Goal: Information Seeking & Learning: Learn about a topic

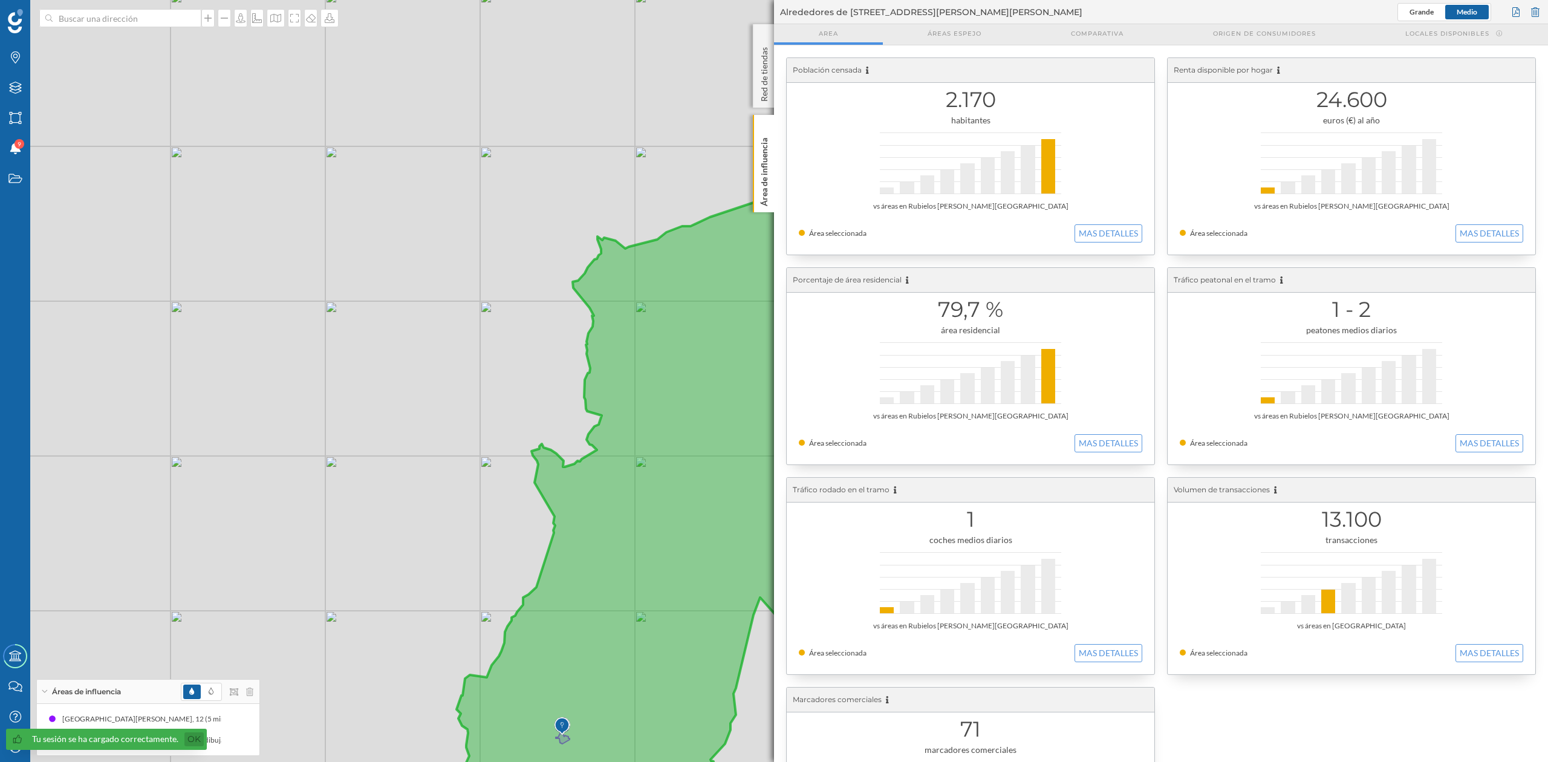
click at [192, 743] on link "Ok" at bounding box center [193, 739] width 19 height 14
click at [760, 196] on p "Área de influencia" at bounding box center [764, 169] width 12 height 73
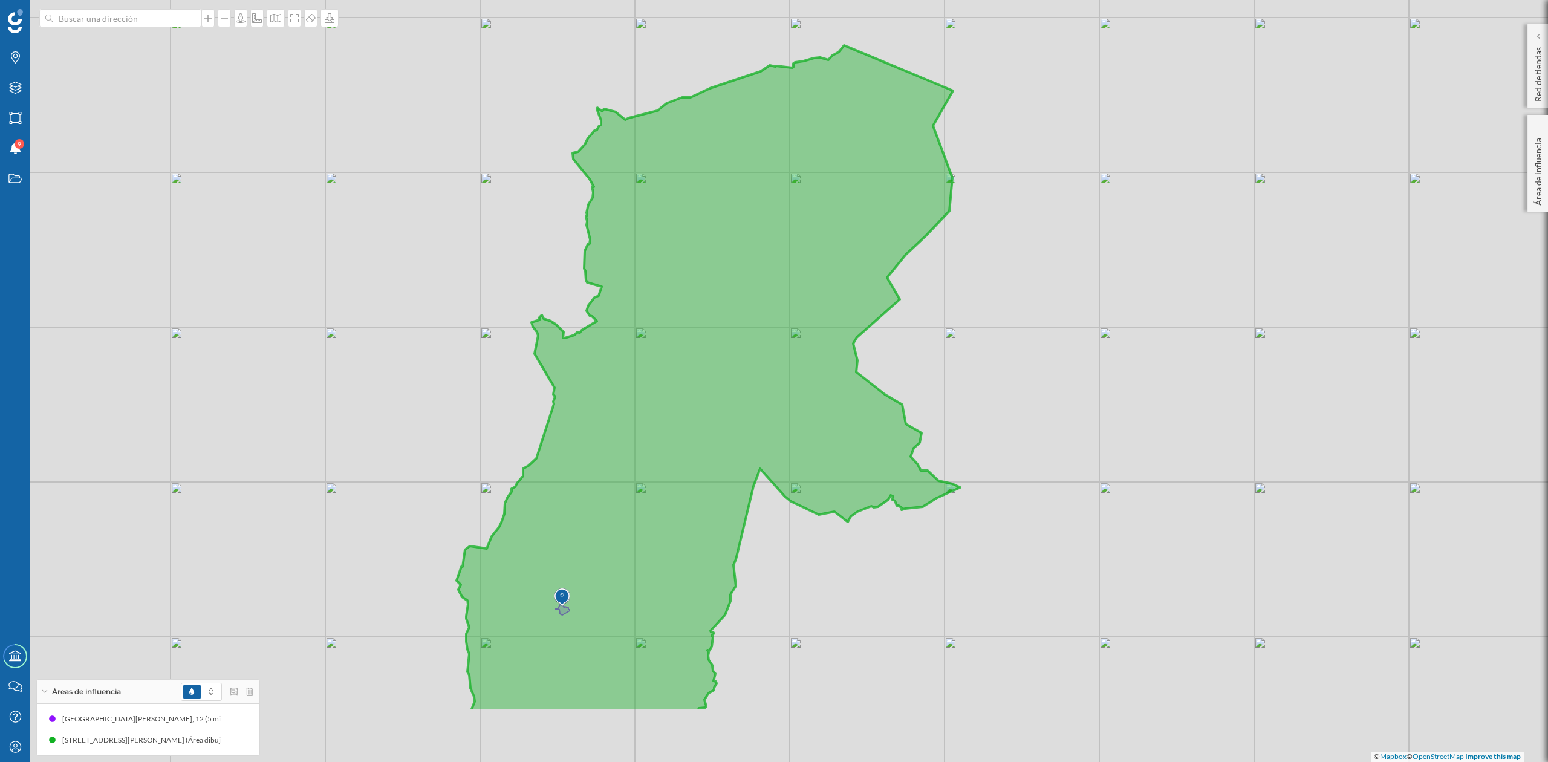
drag, startPoint x: 1113, startPoint y: 333, endPoint x: 1113, endPoint y: 204, distance: 128.8
click at [1113, 204] on div "© Mapbox © OpenStreetMap Improve this map" at bounding box center [774, 381] width 1548 height 762
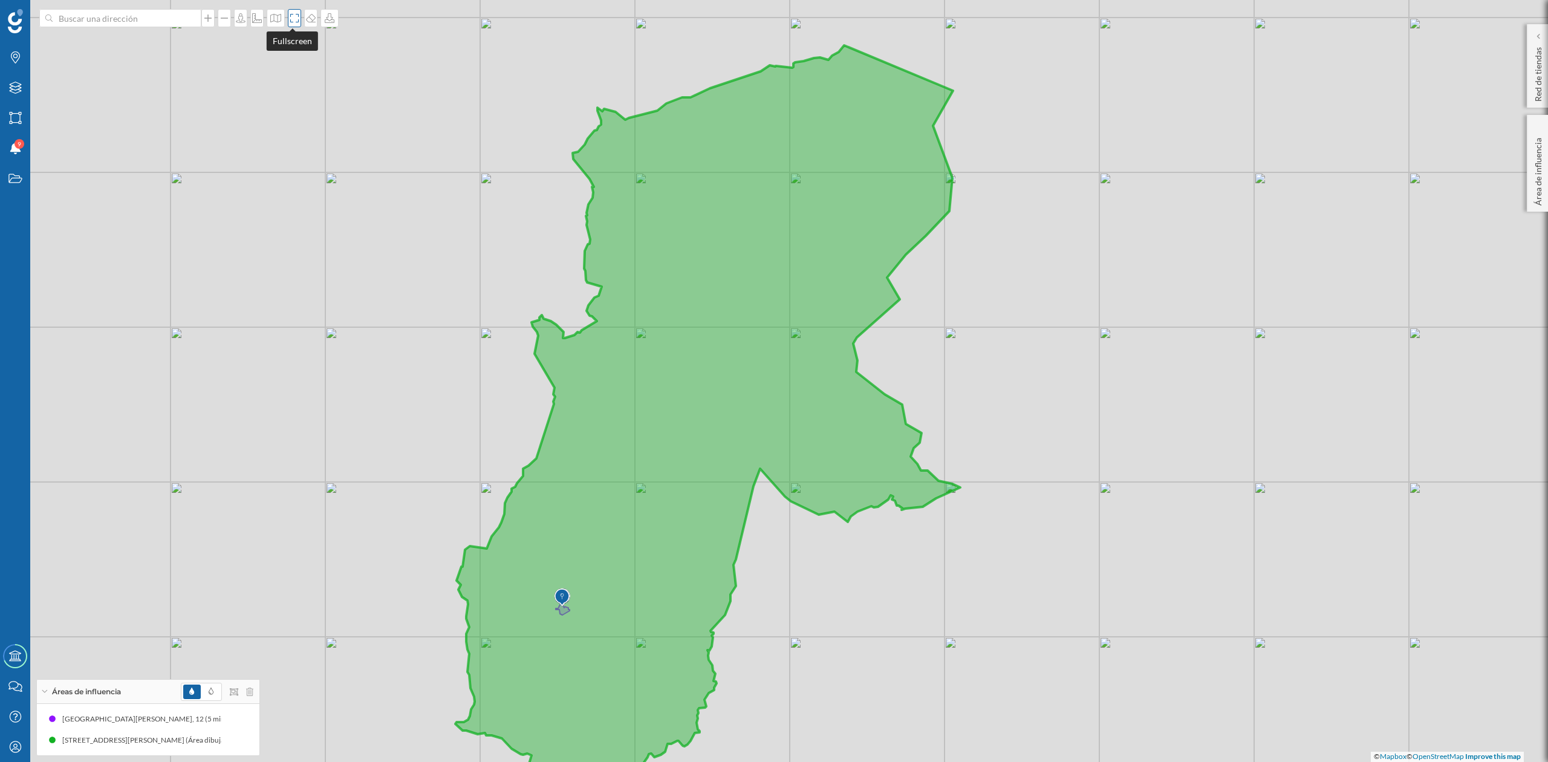
click at [291, 18] on icon at bounding box center [294, 18] width 12 height 10
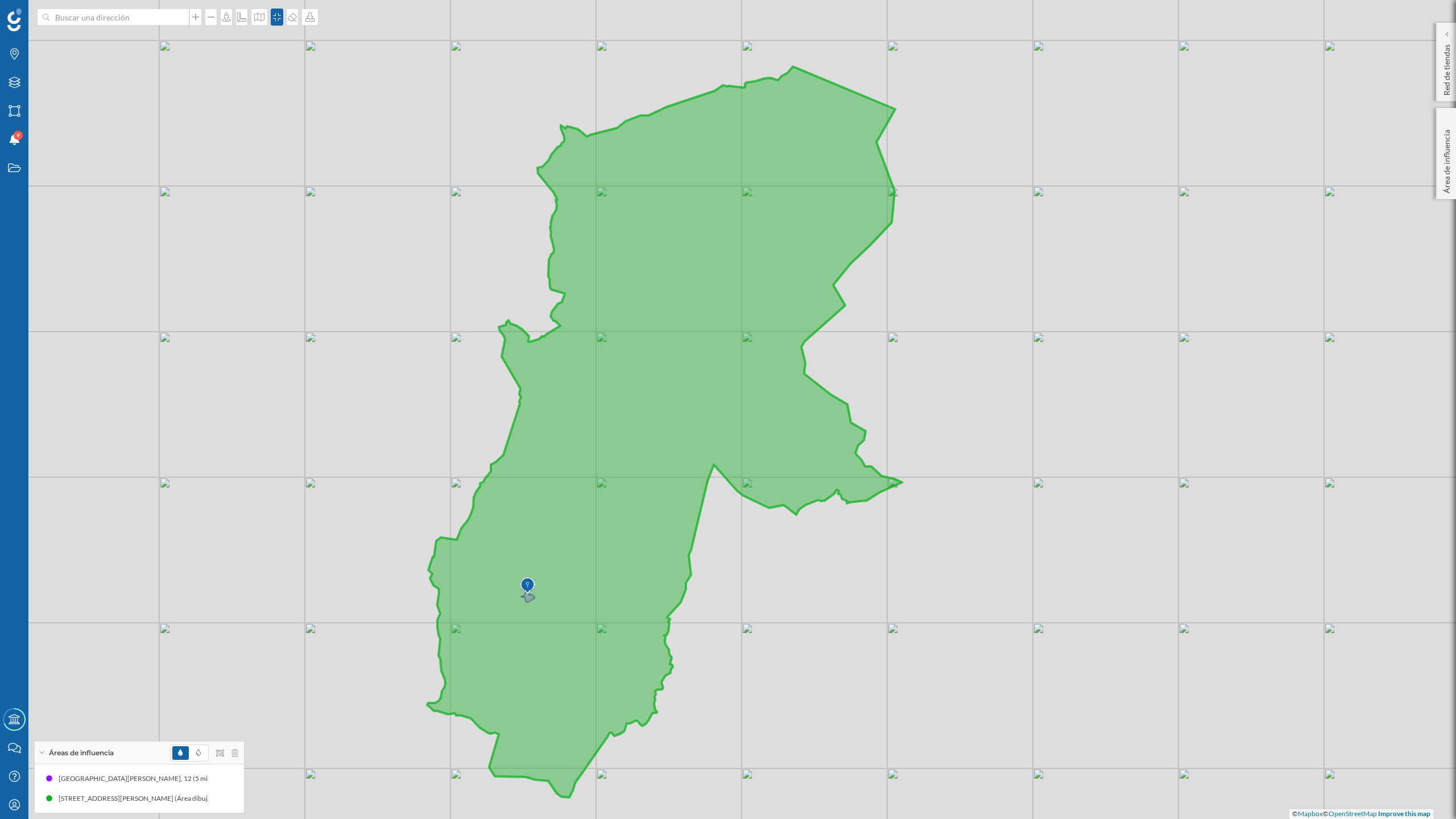
drag, startPoint x: 1021, startPoint y: 466, endPoint x: 1021, endPoint y: 439, distance: 27.0
click at [1021, 439] on div "© Mapbox © OpenStreetMap Improve this map" at bounding box center [728, 409] width 1456 height 819
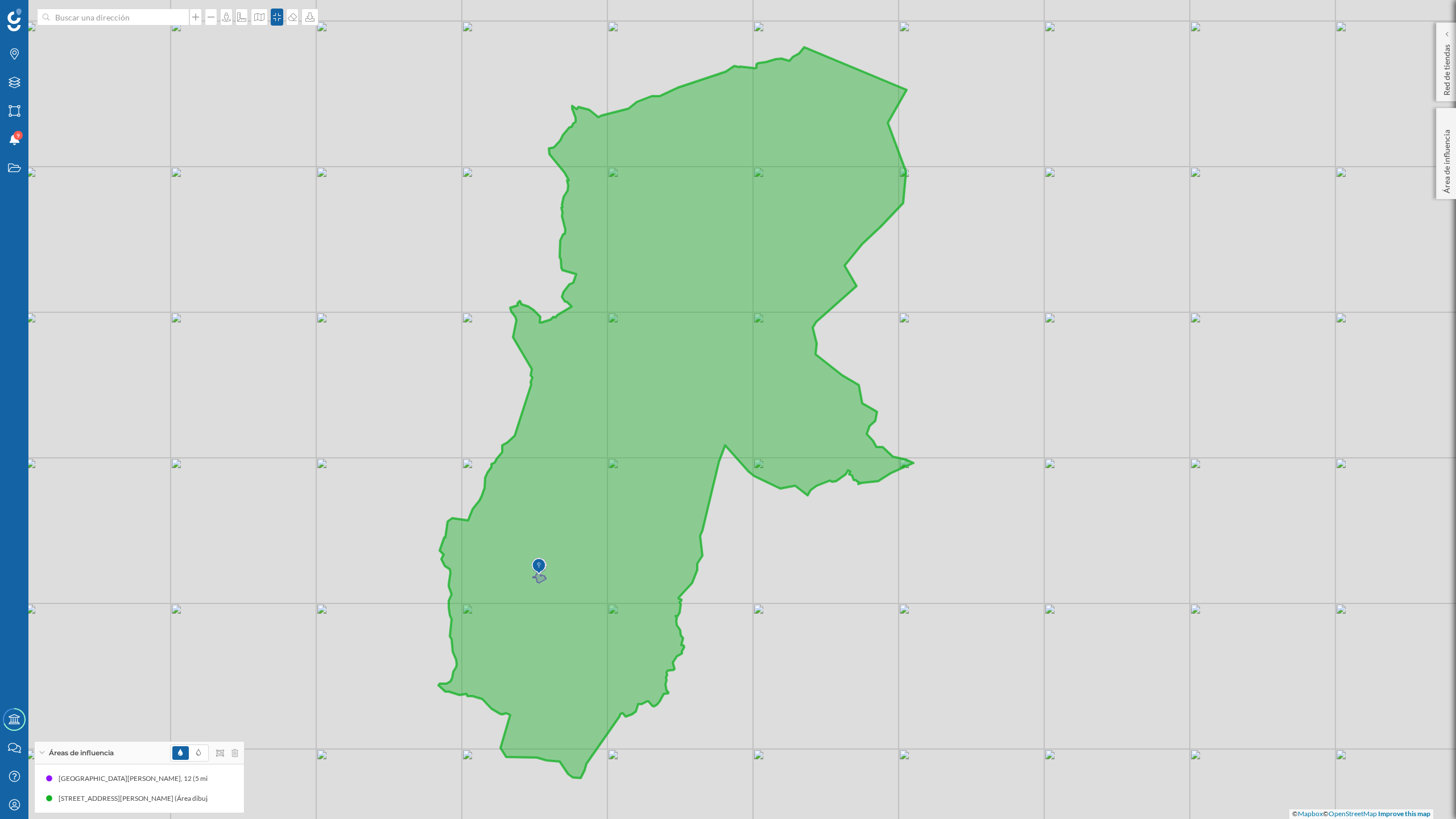
drag, startPoint x: 1018, startPoint y: 343, endPoint x: 1030, endPoint y: 324, distance: 22.5
click at [1030, 324] on div "© Mapbox © OpenStreetMap Improve this map" at bounding box center [728, 409] width 1456 height 819
click at [16, 75] on div "Capas" at bounding box center [14, 83] width 28 height 28
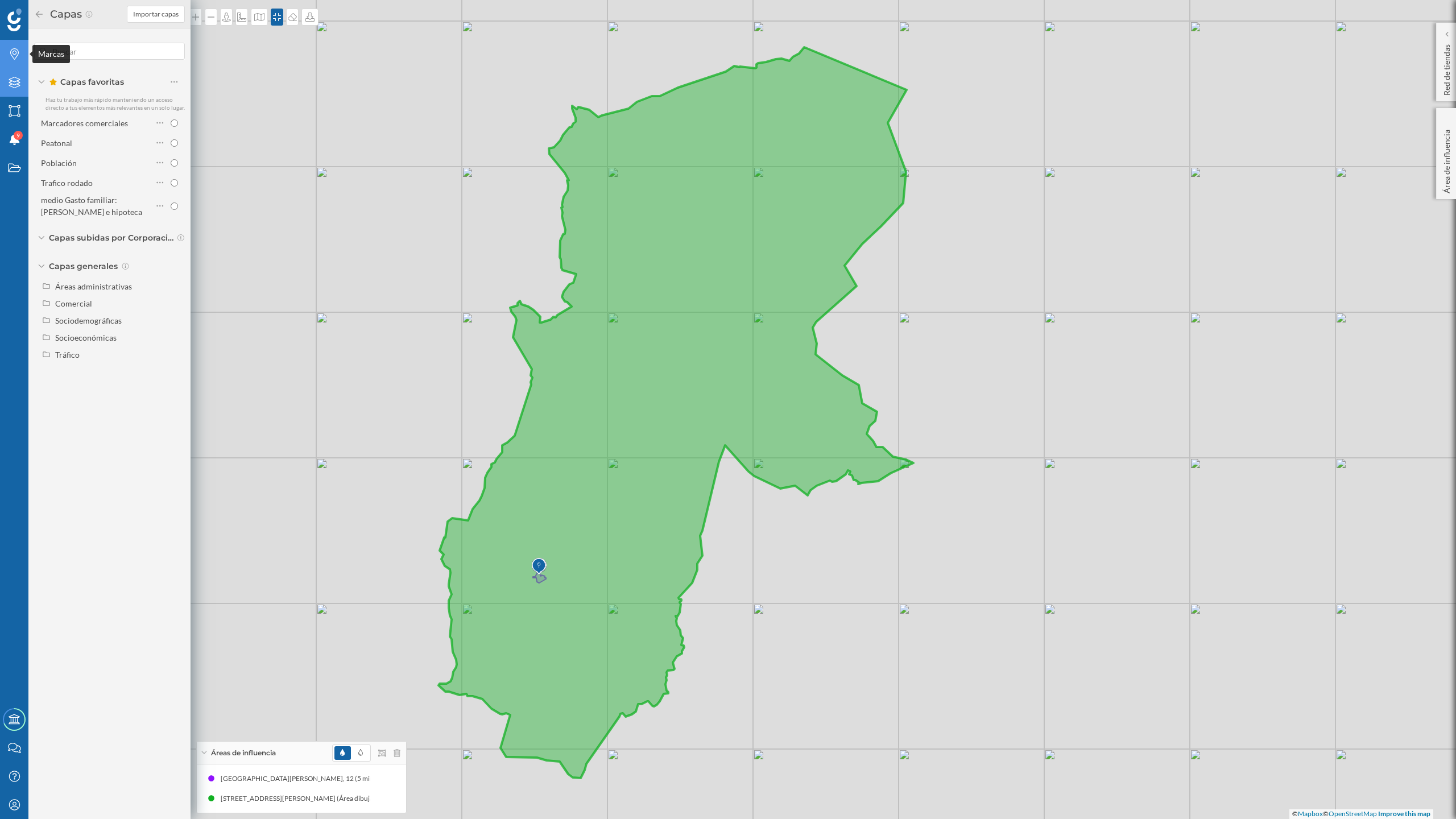
click at [14, 53] on icon "Marcas" at bounding box center [14, 54] width 14 height 11
click at [179, 173] on div "Mis Tiendas (1)" at bounding box center [109, 174] width 145 height 17
click at [173, 173] on input "checkbox" at bounding box center [174, 174] width 8 height 8
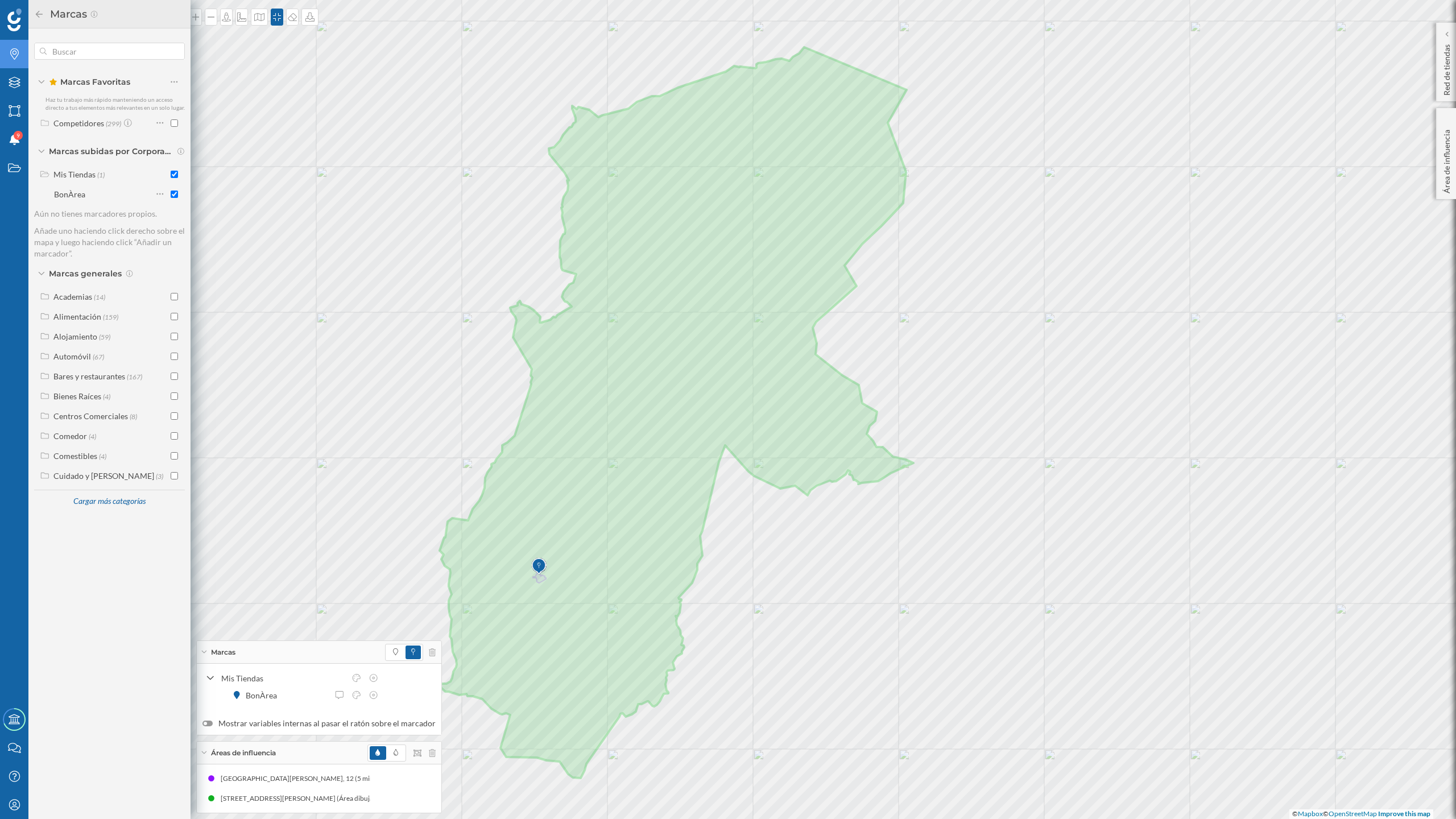
click at [40, 14] on icon at bounding box center [39, 13] width 7 height 7
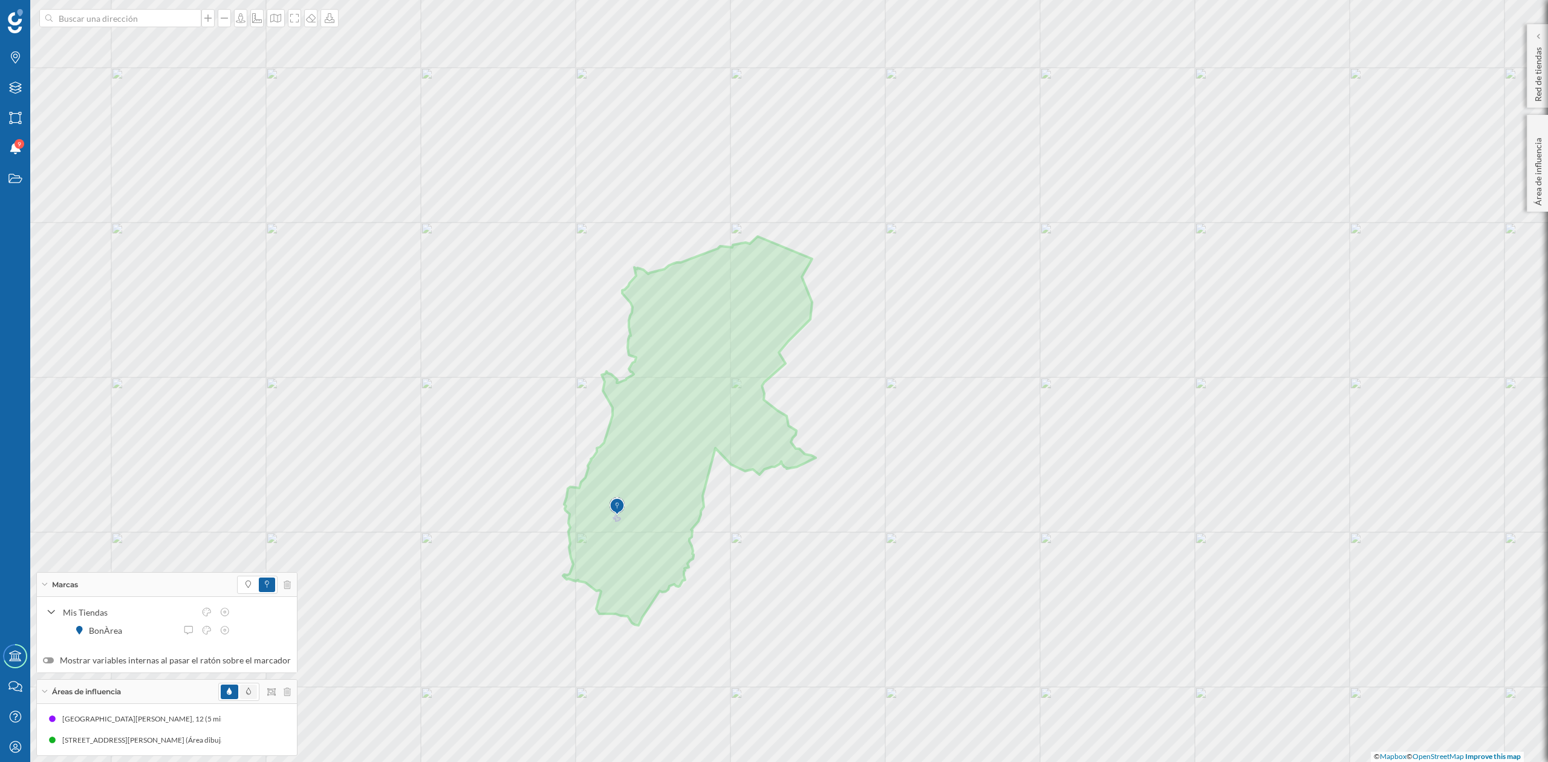
click at [246, 692] on icon at bounding box center [248, 691] width 5 height 7
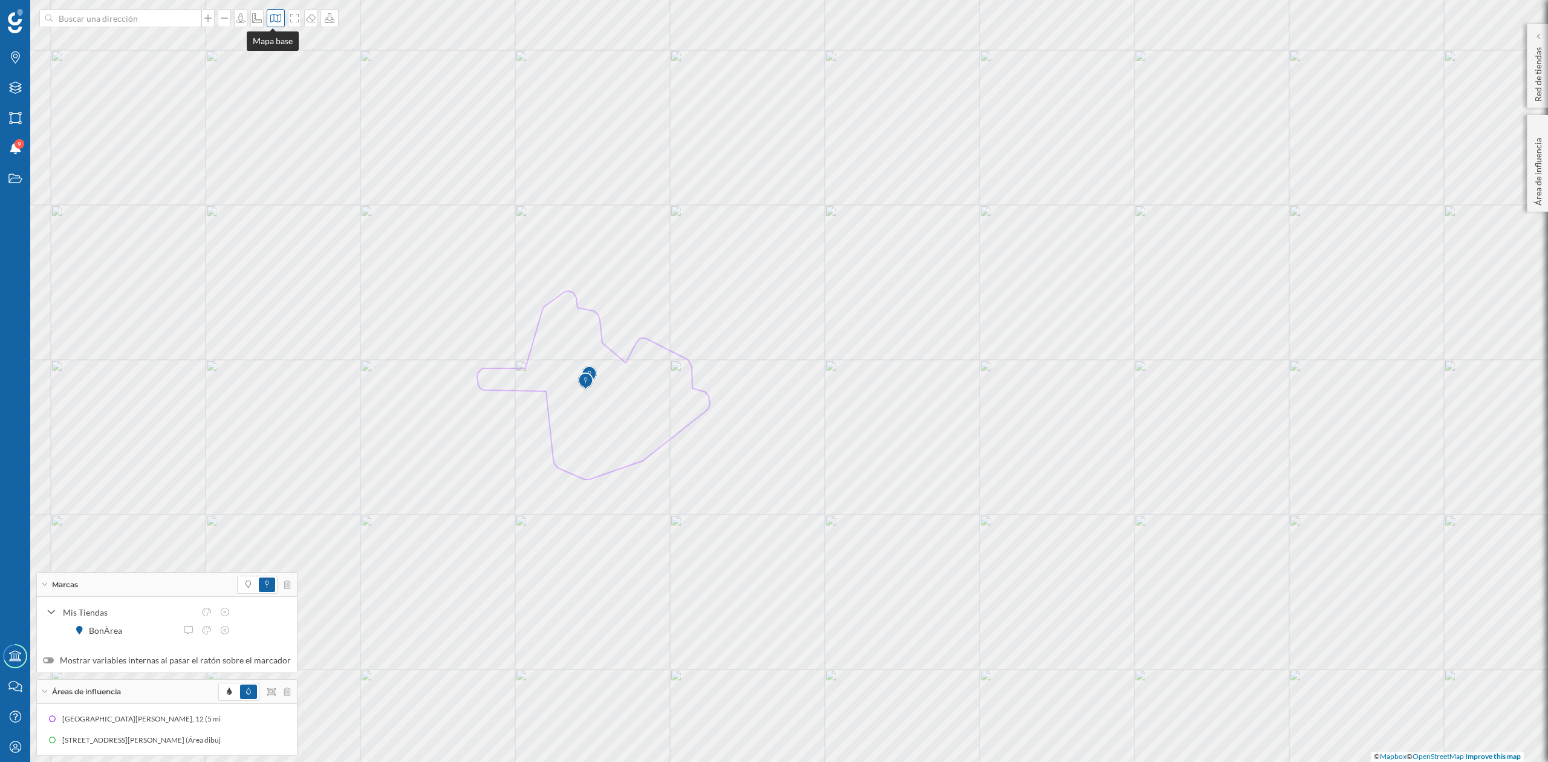
click at [275, 12] on div at bounding box center [276, 18] width 18 height 18
click at [278, 158] on img at bounding box center [288, 170] width 36 height 42
click at [172, 740] on div "[STREET_ADDRESS][PERSON_NAME] (Área dibujada)" at bounding box center [151, 740] width 178 height 12
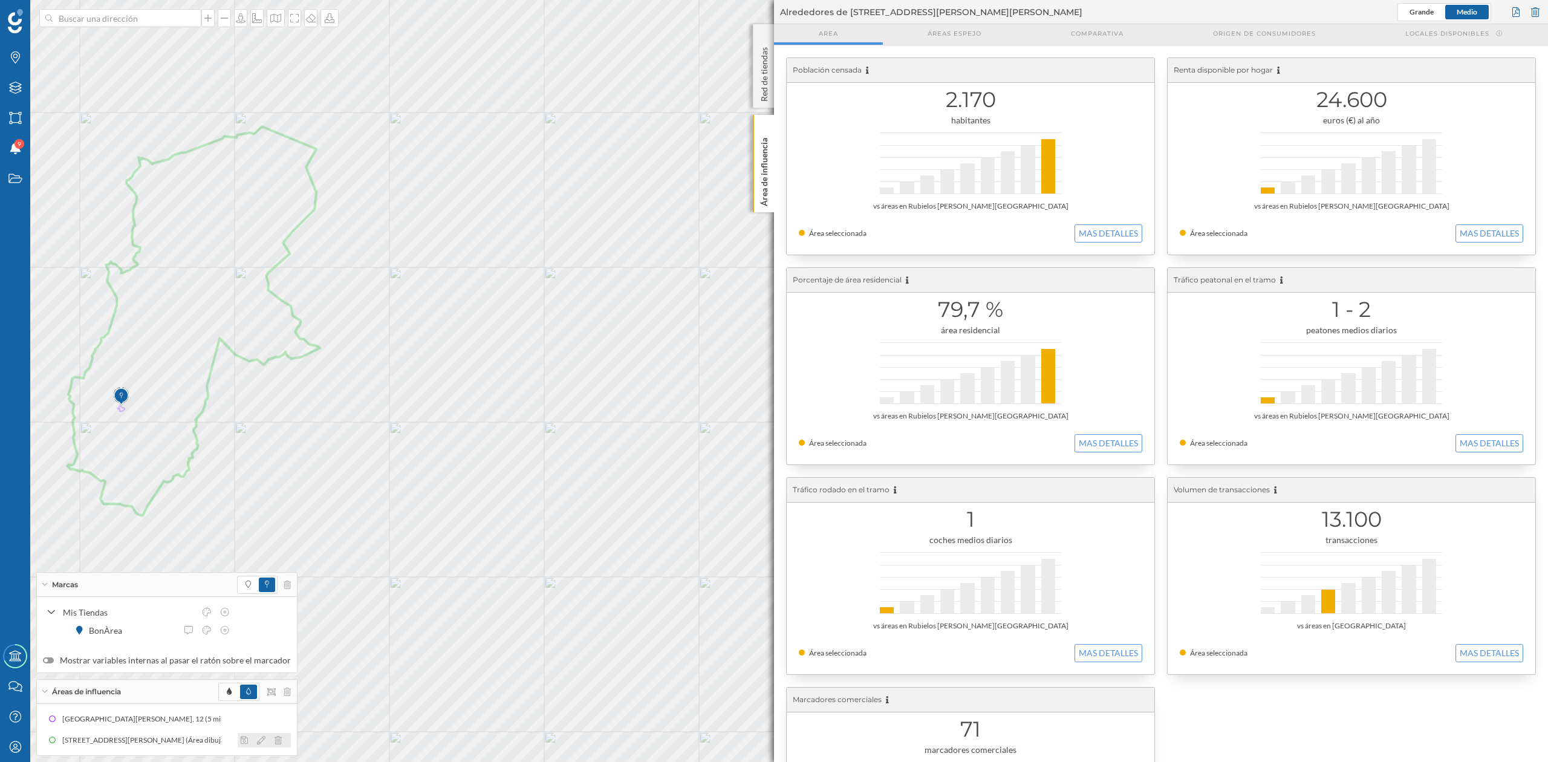
click at [275, 739] on icon at bounding box center [278, 740] width 7 height 8
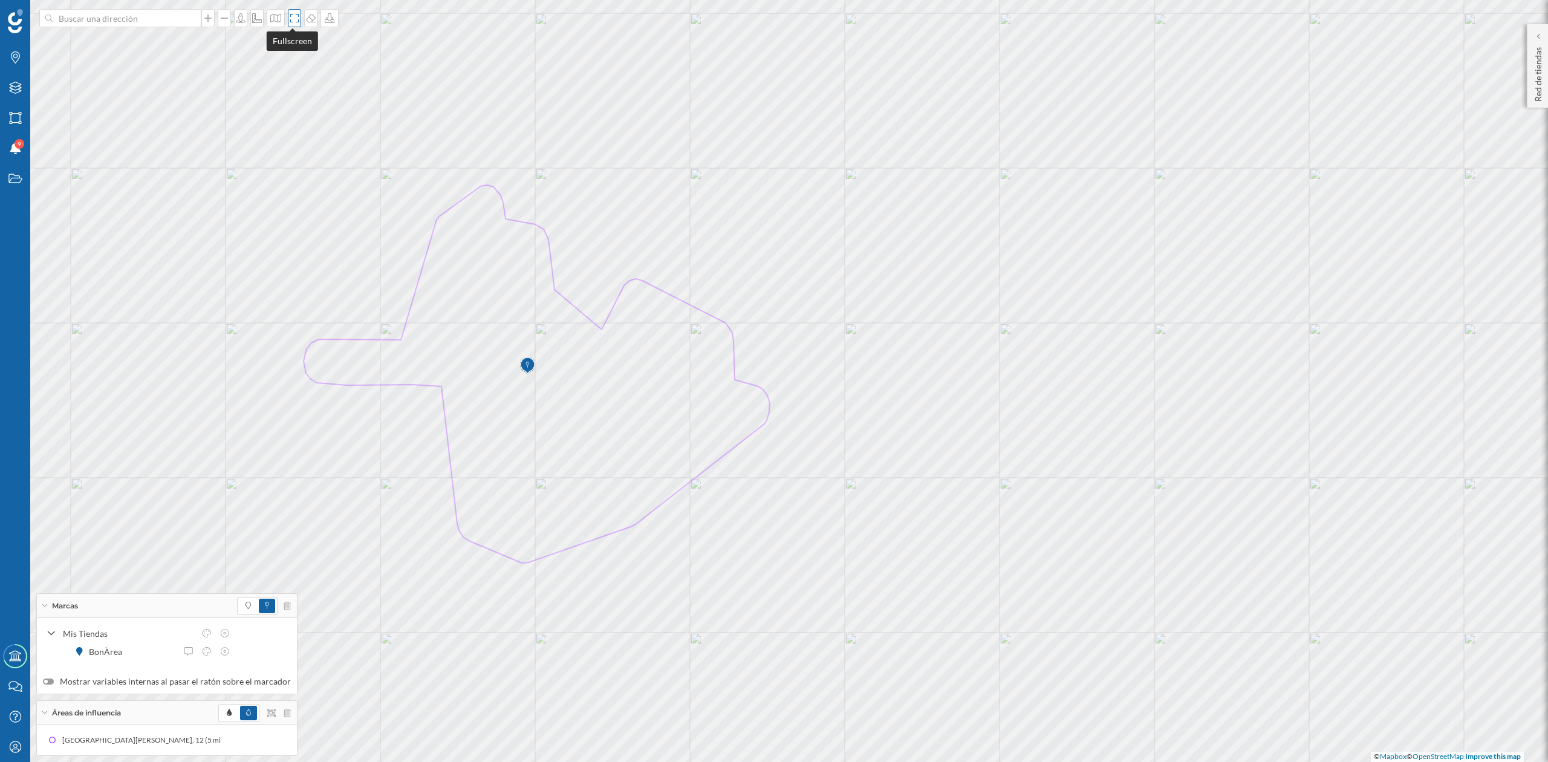
click at [288, 18] on div at bounding box center [294, 18] width 13 height 18
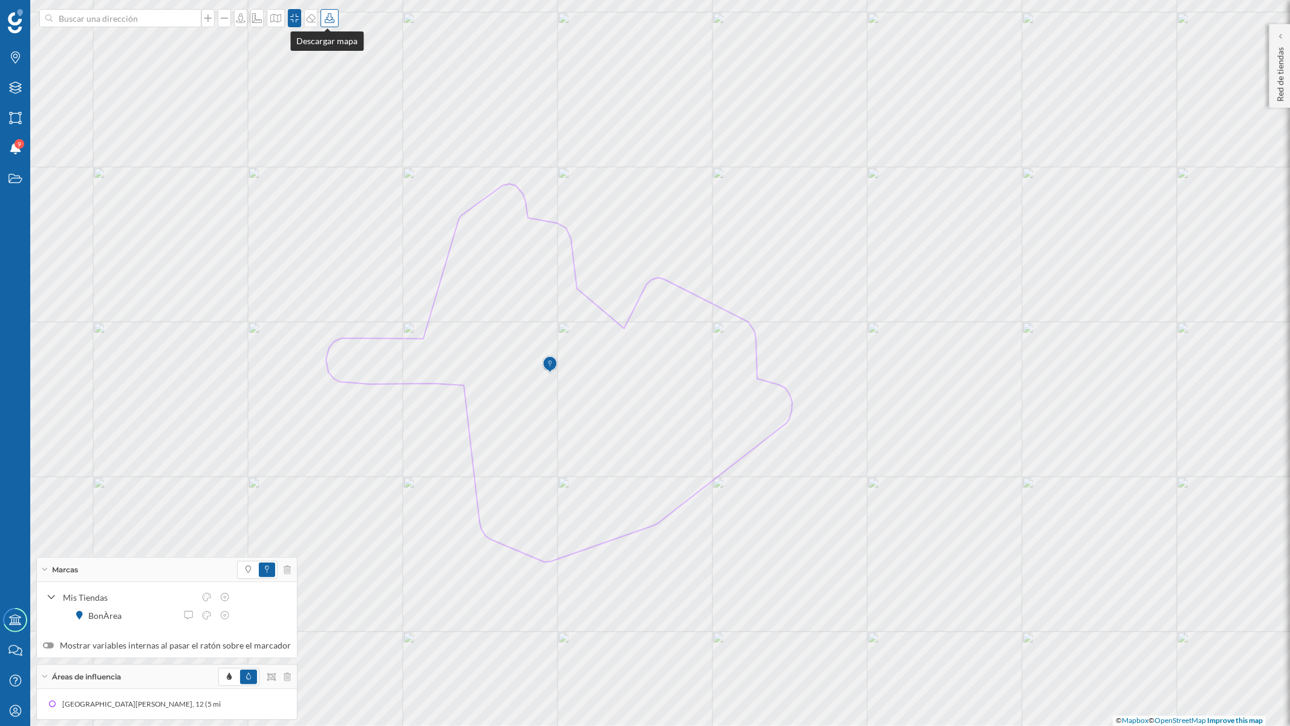
click at [325, 19] on icon at bounding box center [330, 18] width 10 height 10
click at [342, 85] on div "Descargar sin leyenda" at bounding box center [366, 88] width 85 height 13
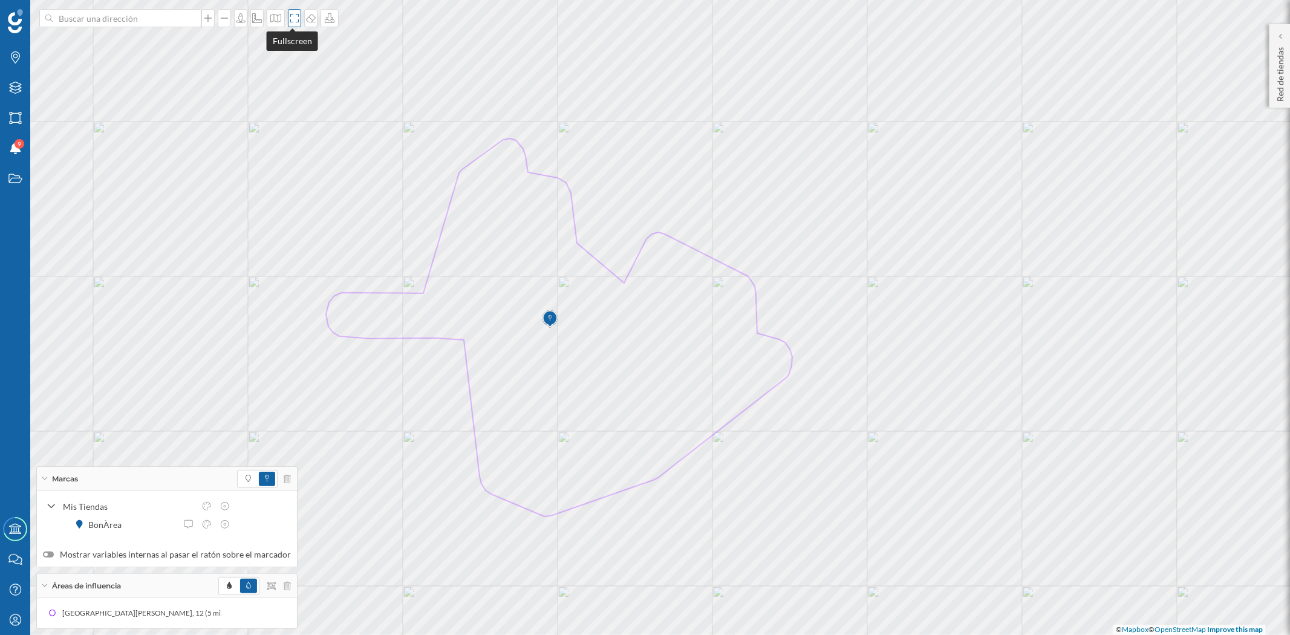
click at [292, 17] on icon at bounding box center [294, 18] width 12 height 10
click at [16, 59] on icon "Marcas" at bounding box center [15, 57] width 15 height 12
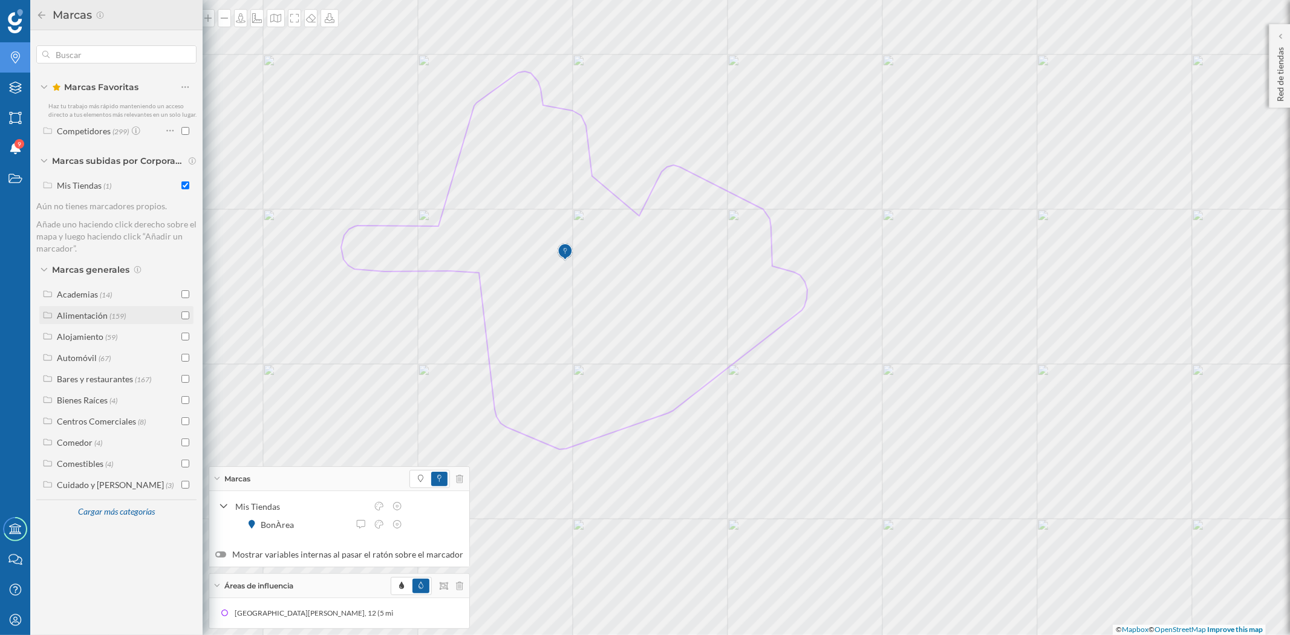
click at [186, 314] on input "checkbox" at bounding box center [185, 315] width 8 height 8
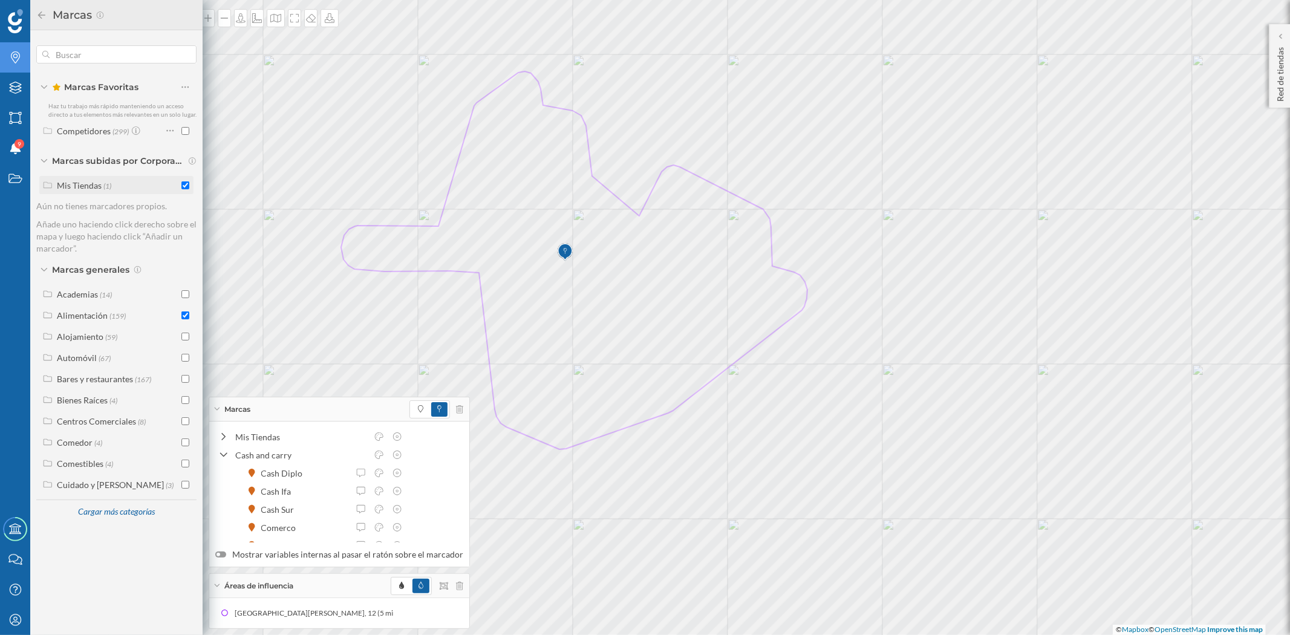
click at [186, 184] on input "checkbox" at bounding box center [185, 185] width 8 height 8
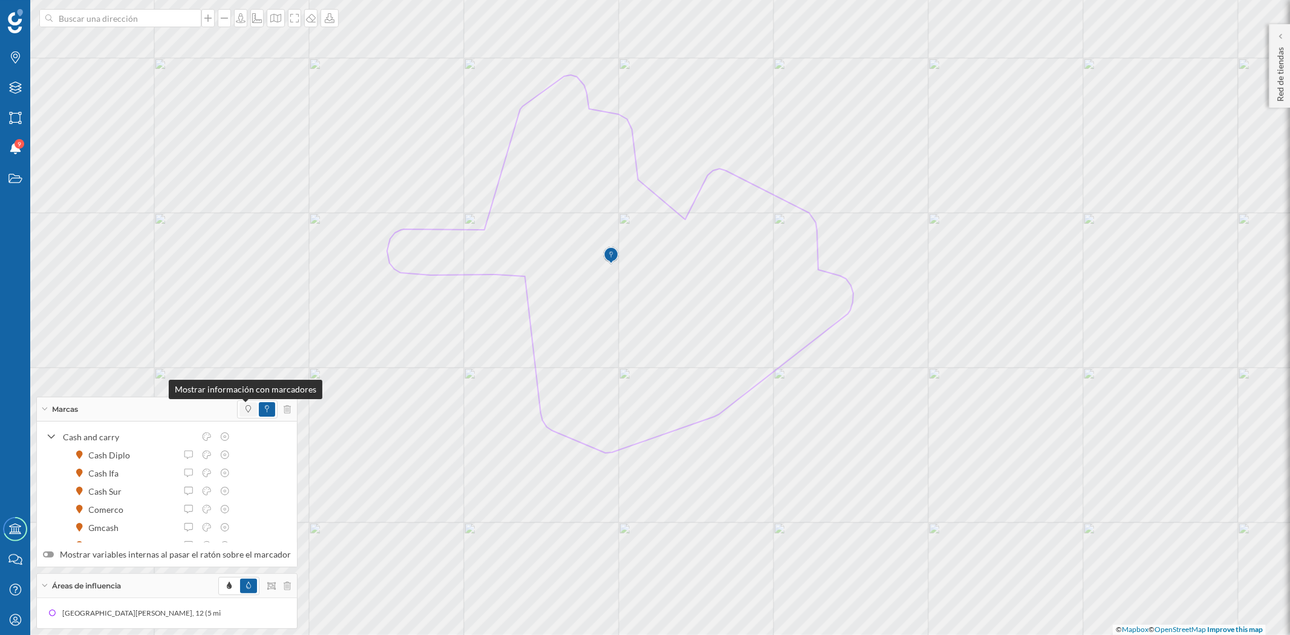
click at [246, 406] on icon at bounding box center [248, 408] width 5 height 7
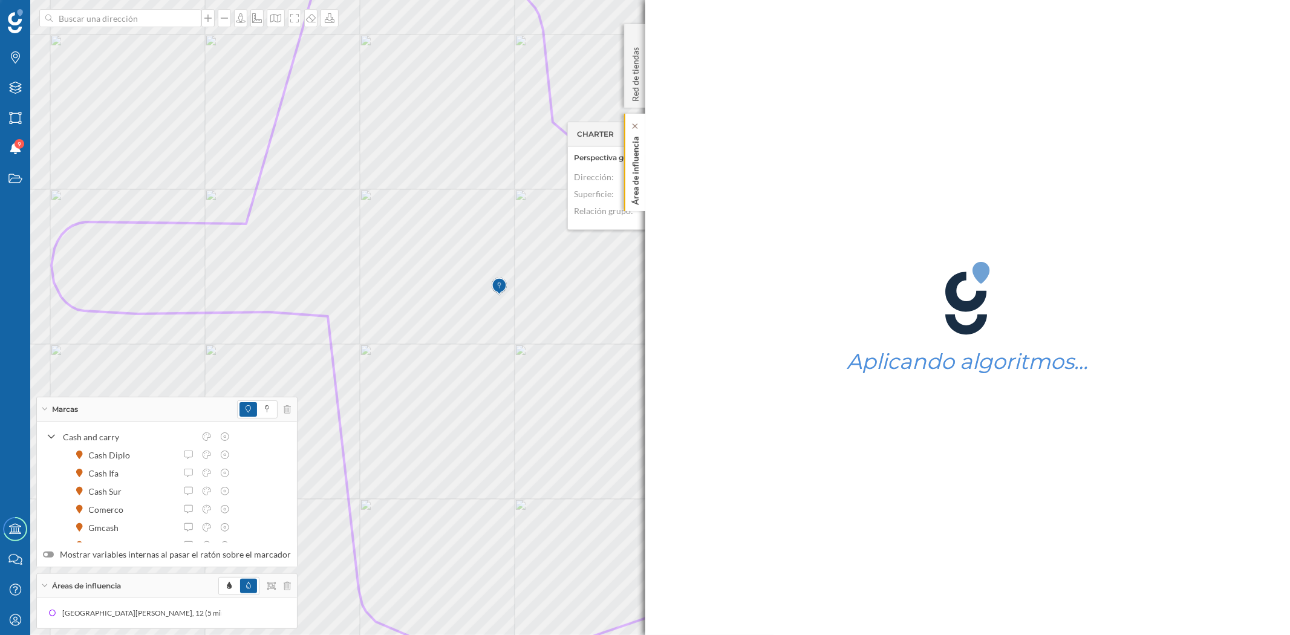
click at [635, 173] on p "Área de influencia" at bounding box center [635, 168] width 12 height 73
